Goal: Information Seeking & Learning: Check status

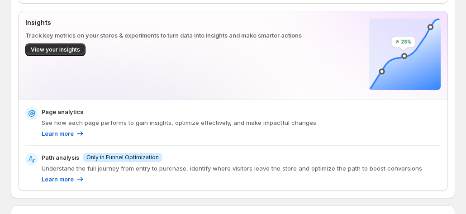
scroll to position [0, 50]
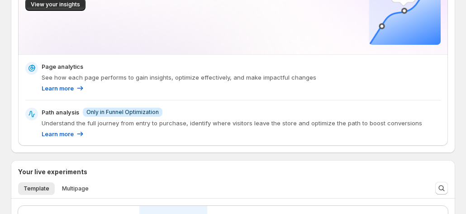
scroll to position [0, 50]
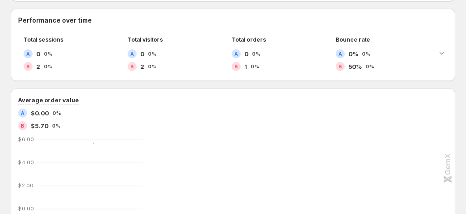
scroll to position [348, 0]
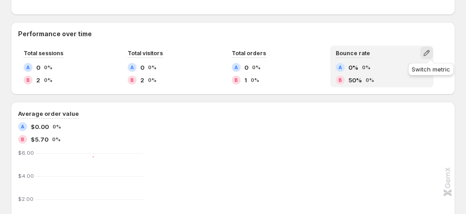
click at [429, 54] on icon "button" at bounding box center [427, 53] width 6 height 6
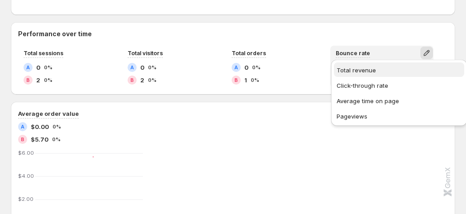
drag, startPoint x: 350, startPoint y: 119, endPoint x: 376, endPoint y: 71, distance: 54.3
click at [376, 71] on ul "Total revenue Click-through rate Average time on page Pageviews" at bounding box center [399, 92] width 130 height 61
click at [376, 71] on span "Total revenue" at bounding box center [399, 70] width 125 height 9
